Goal: Task Accomplishment & Management: Use online tool/utility

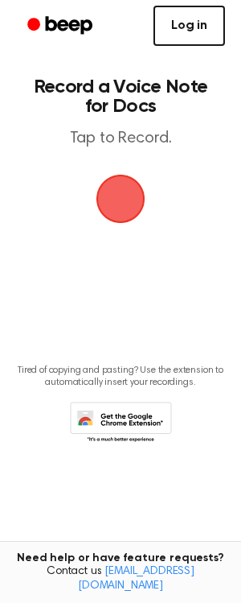
click at [189, 27] on link "Log in" at bounding box center [190, 26] width 72 height 40
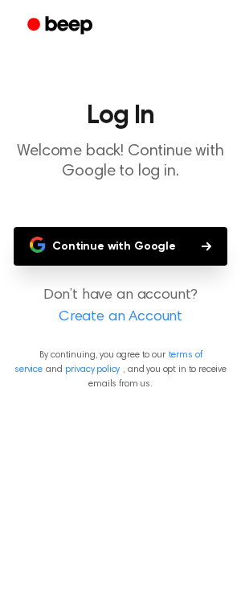
click at [137, 235] on button "Continue with Google" at bounding box center [121, 246] width 214 height 39
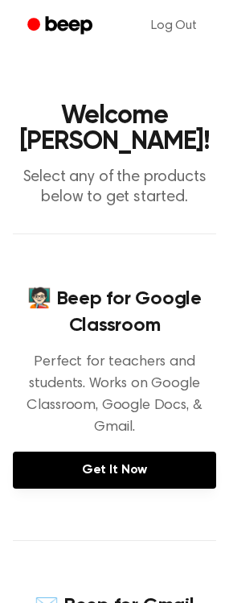
click at [43, 19] on icon "Beep" at bounding box center [61, 25] width 68 height 23
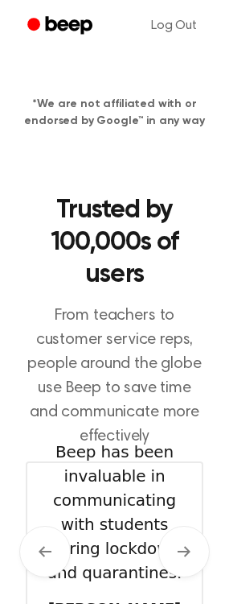
scroll to position [402, 0]
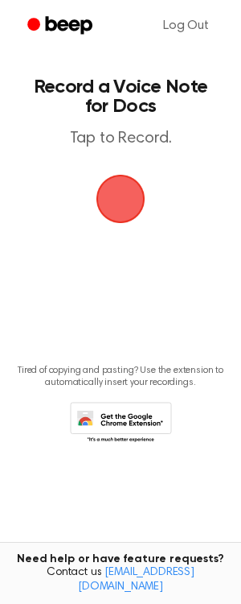
click at [122, 192] on span "button" at bounding box center [120, 198] width 45 height 45
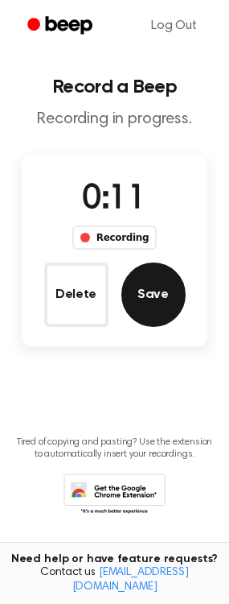
click at [155, 291] on button "Save" at bounding box center [154, 294] width 64 height 64
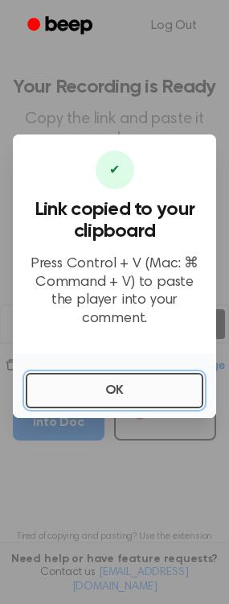
click at [68, 377] on button "OK" at bounding box center [115, 390] width 178 height 35
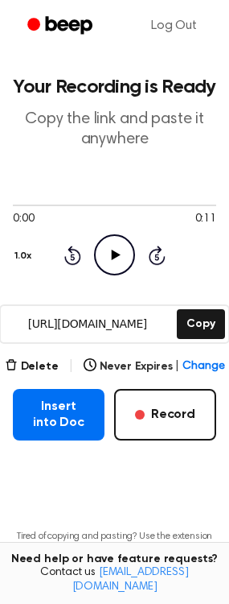
click at [119, 261] on icon "Play Audio" at bounding box center [114, 254] width 41 height 41
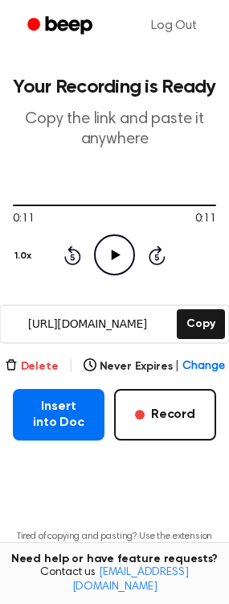
click at [23, 371] on button "Delete" at bounding box center [32, 366] width 54 height 17
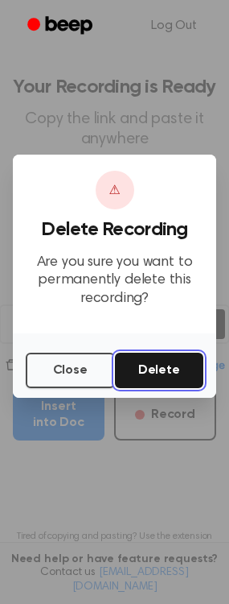
click at [149, 373] on button "Delete" at bounding box center [159, 370] width 89 height 35
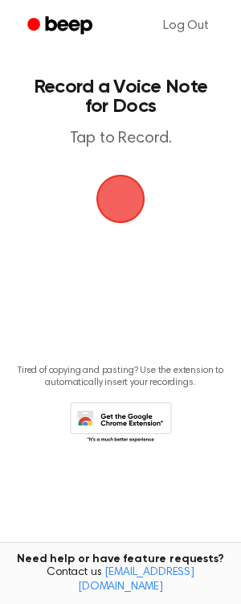
click at [110, 195] on span "button" at bounding box center [121, 199] width 52 height 52
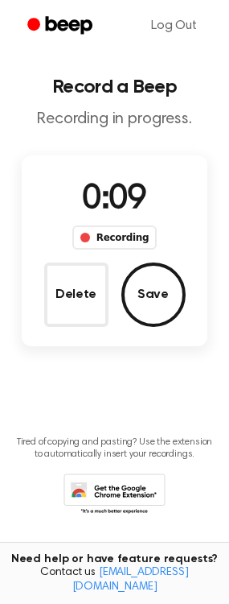
click at [156, 307] on button "Save" at bounding box center [154, 294] width 64 height 64
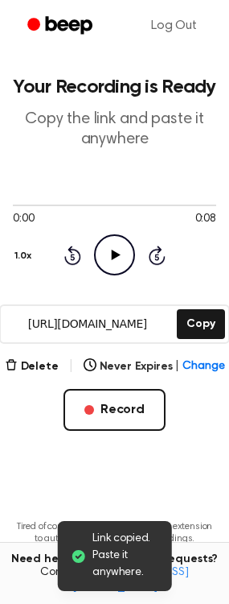
click at [122, 245] on icon "Play Audio" at bounding box center [114, 254] width 41 height 41
click at [111, 256] on icon at bounding box center [114, 255] width 7 height 10
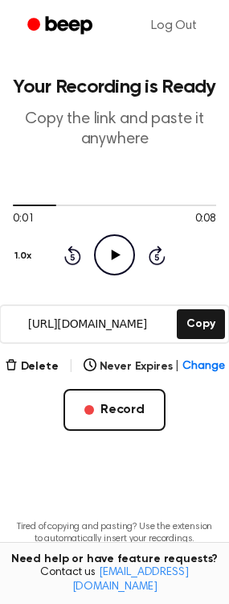
click at [110, 256] on icon "Play Audio" at bounding box center [114, 254] width 41 height 41
click at [110, 256] on icon "Pause Audio" at bounding box center [114, 254] width 41 height 41
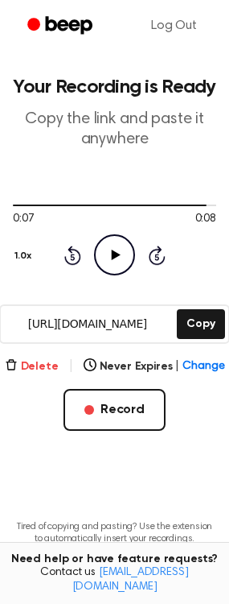
click at [34, 365] on button "Delete" at bounding box center [32, 366] width 54 height 17
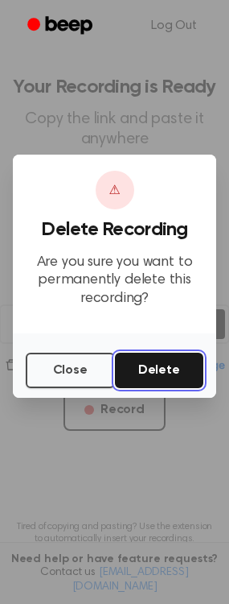
click at [188, 377] on button "Delete" at bounding box center [159, 370] width 89 height 35
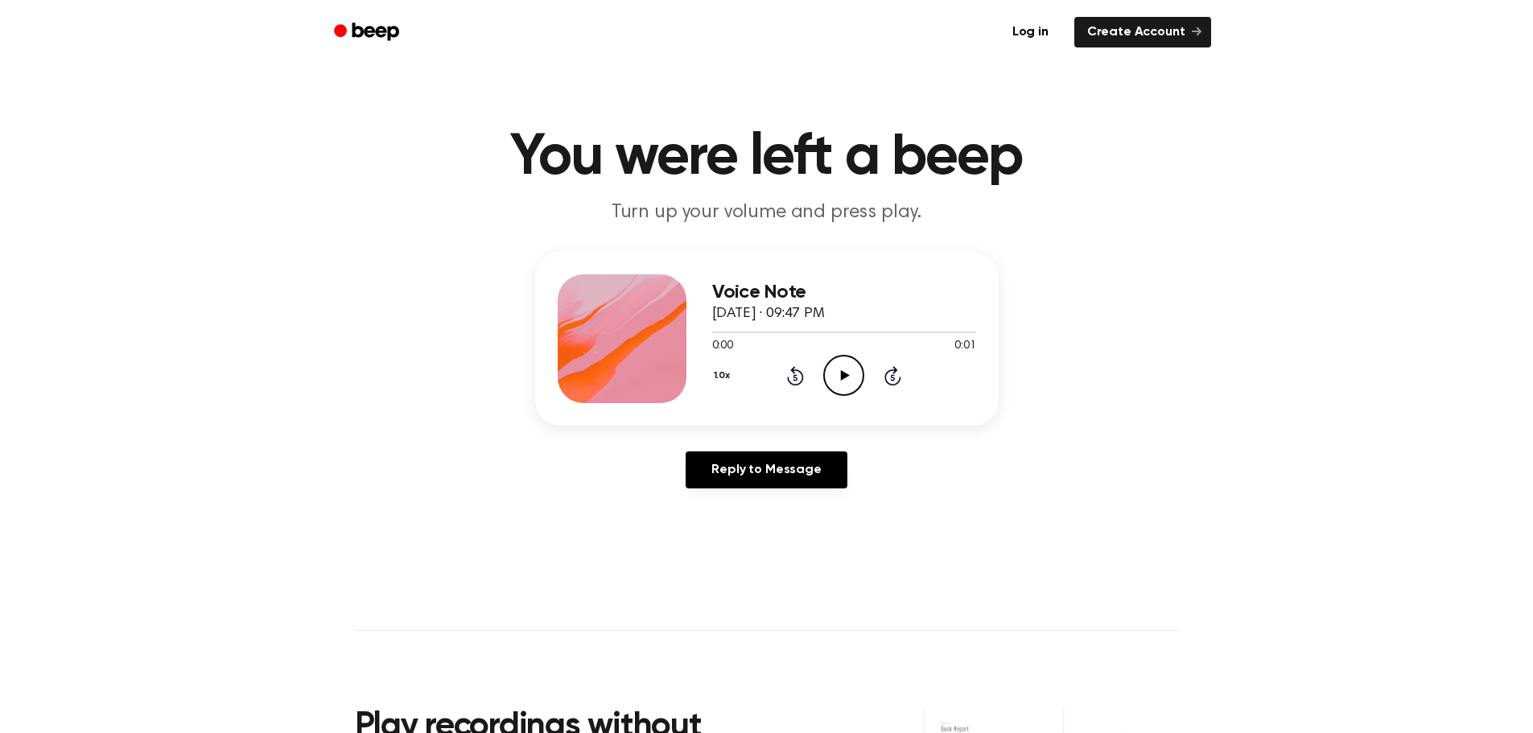
click at [843, 369] on icon "Play Audio" at bounding box center [843, 375] width 41 height 41
click at [843, 369] on icon "Pause Audio" at bounding box center [843, 375] width 41 height 41
click at [840, 374] on icon "Play Audio" at bounding box center [843, 375] width 41 height 41
click at [839, 382] on icon "Play Audio" at bounding box center [843, 375] width 41 height 41
click at [827, 377] on icon "Pause Audio" at bounding box center [843, 375] width 41 height 41
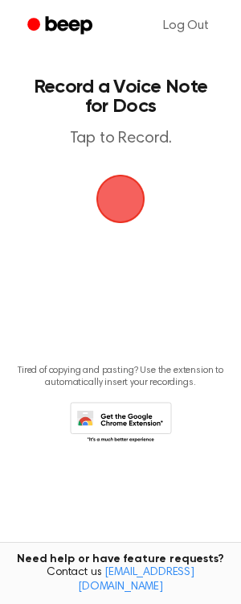
click at [120, 206] on span "button" at bounding box center [120, 198] width 45 height 45
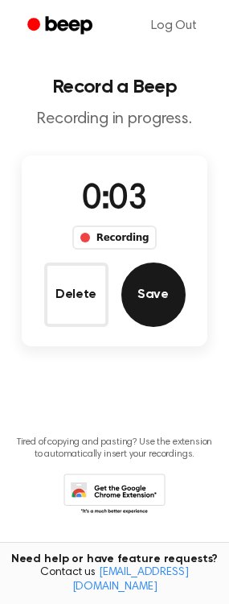
click at [150, 296] on button "Save" at bounding box center [154, 294] width 64 height 64
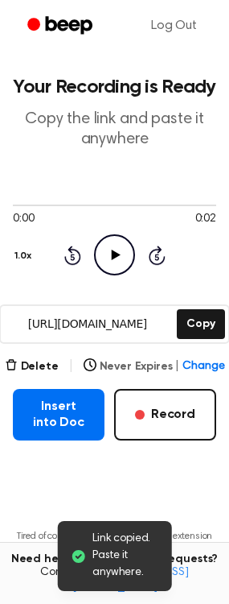
click at [196, 364] on span "Change" at bounding box center [204, 366] width 42 height 17
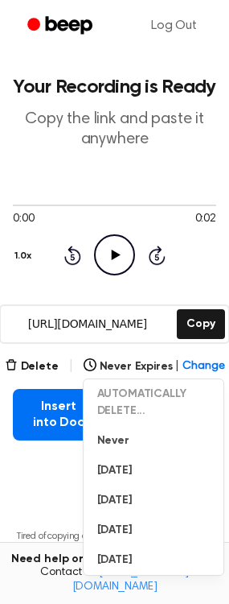
click at [69, 488] on main "Your Recording is Ready Copy the link and paste it anywhere 0:00 0:02 Your brow…" at bounding box center [114, 328] width 229 height 657
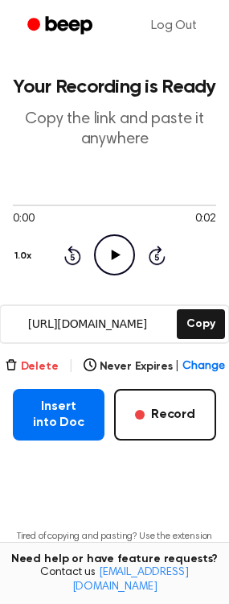
click at [52, 367] on button "Delete" at bounding box center [32, 366] width 54 height 17
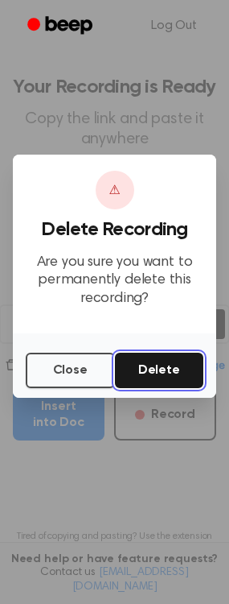
click at [155, 370] on button "Delete" at bounding box center [159, 370] width 89 height 35
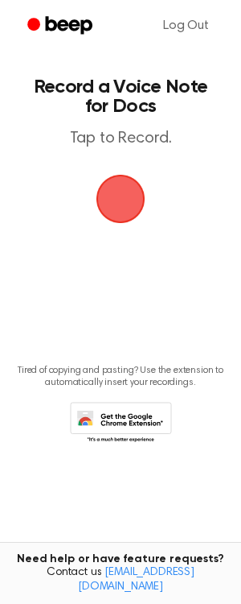
click at [75, 19] on icon "Beep" at bounding box center [61, 25] width 68 height 23
click at [115, 417] on icon at bounding box center [121, 424] width 102 height 44
